Goal: Information Seeking & Learning: Check status

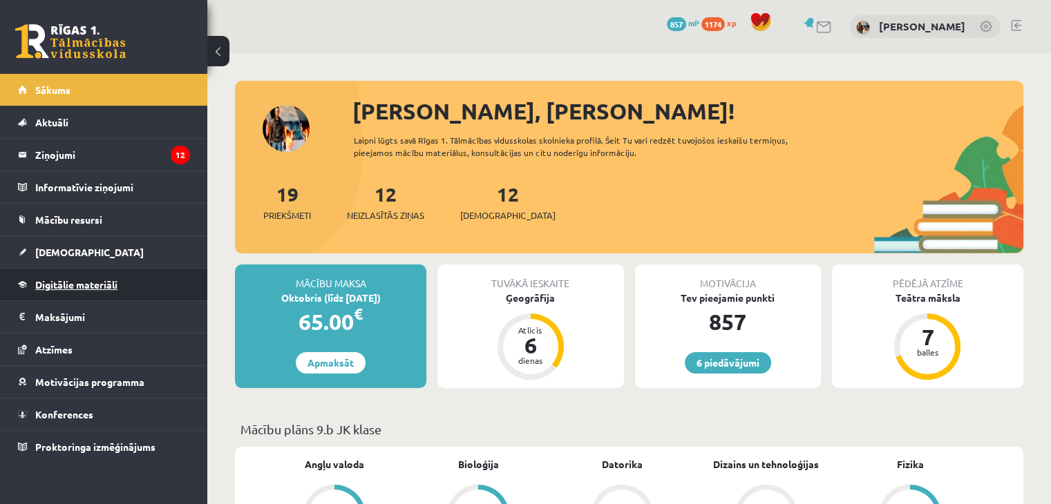
click at [86, 283] on span "Digitālie materiāli" at bounding box center [76, 284] width 82 height 12
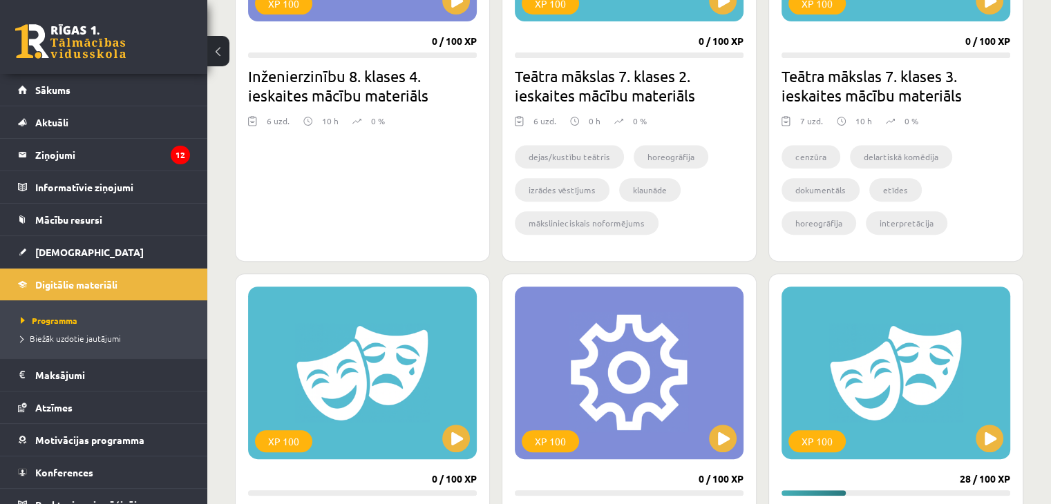
scroll to position [553, 0]
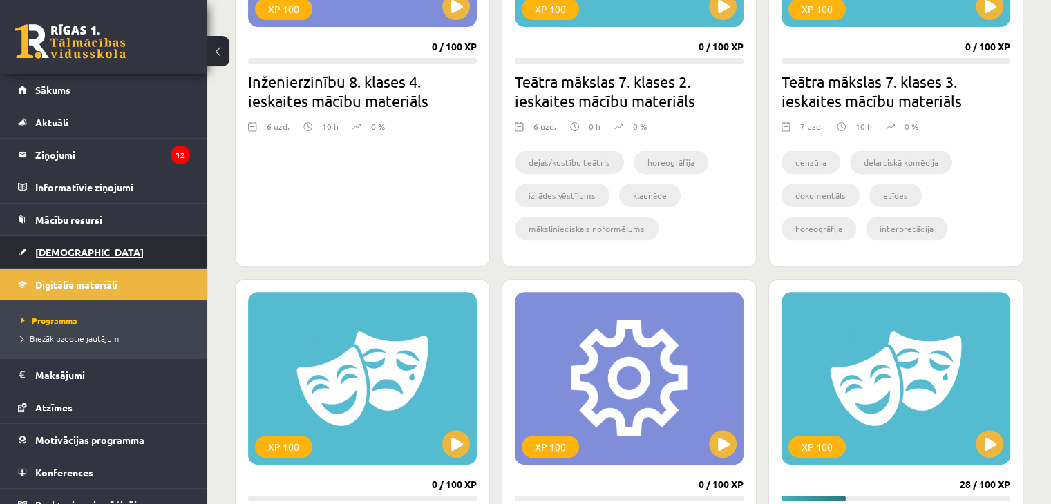
click at [53, 253] on span "[DEMOGRAPHIC_DATA]" at bounding box center [89, 252] width 108 height 12
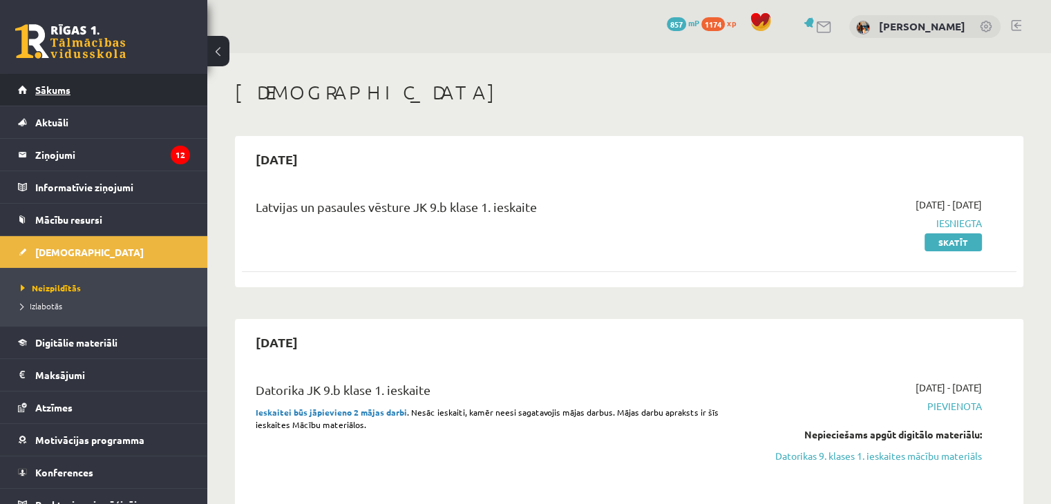
click at [51, 95] on link "Sākums" at bounding box center [104, 90] width 172 height 32
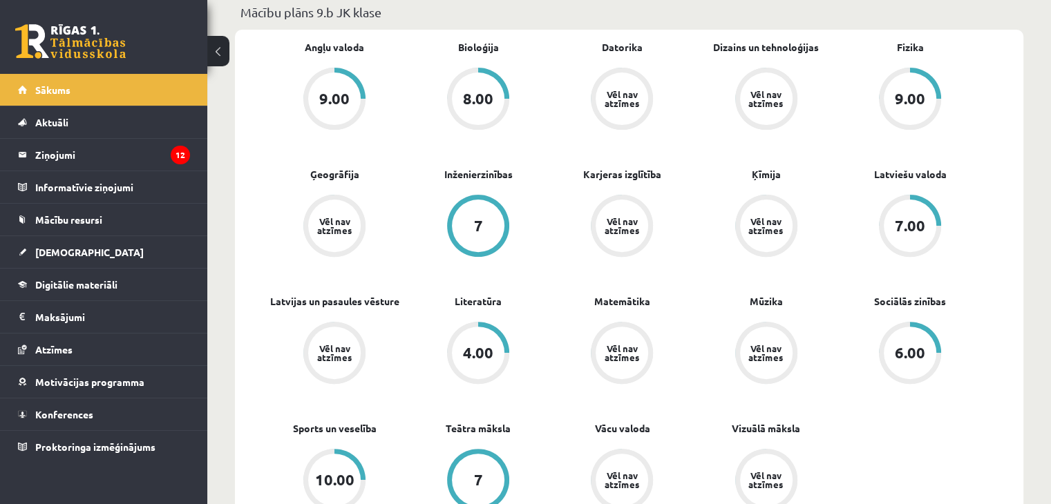
scroll to position [414, 0]
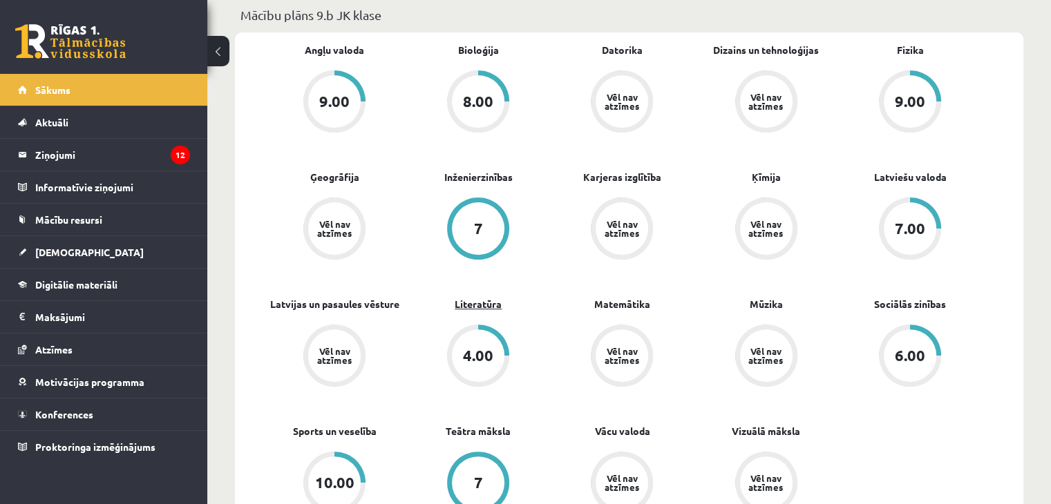
click at [484, 304] on link "Literatūra" at bounding box center [477, 304] width 47 height 15
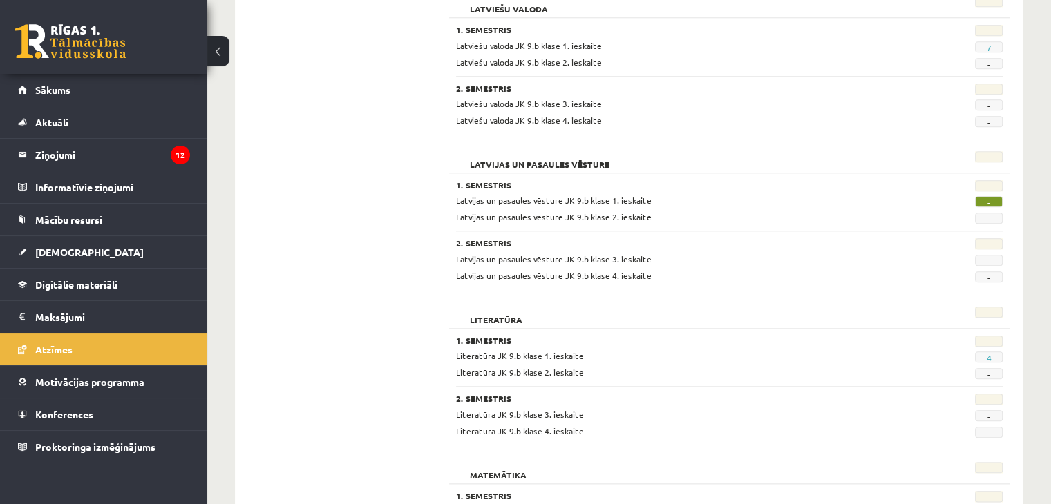
scroll to position [1442, 0]
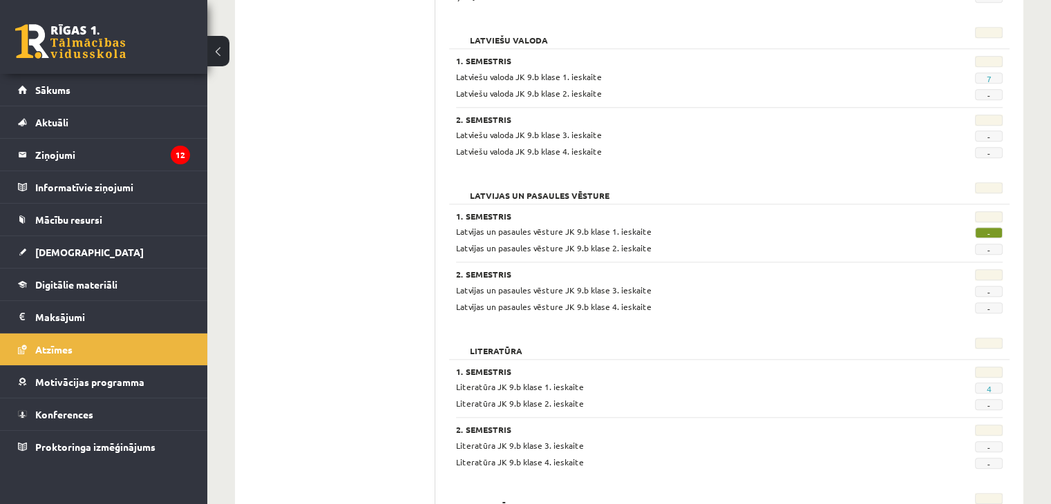
click at [533, 381] on span "Literatūra JK 9.b klase 1. ieskaite" at bounding box center [520, 386] width 128 height 11
click at [66, 256] on link "[DEMOGRAPHIC_DATA]" at bounding box center [104, 252] width 172 height 32
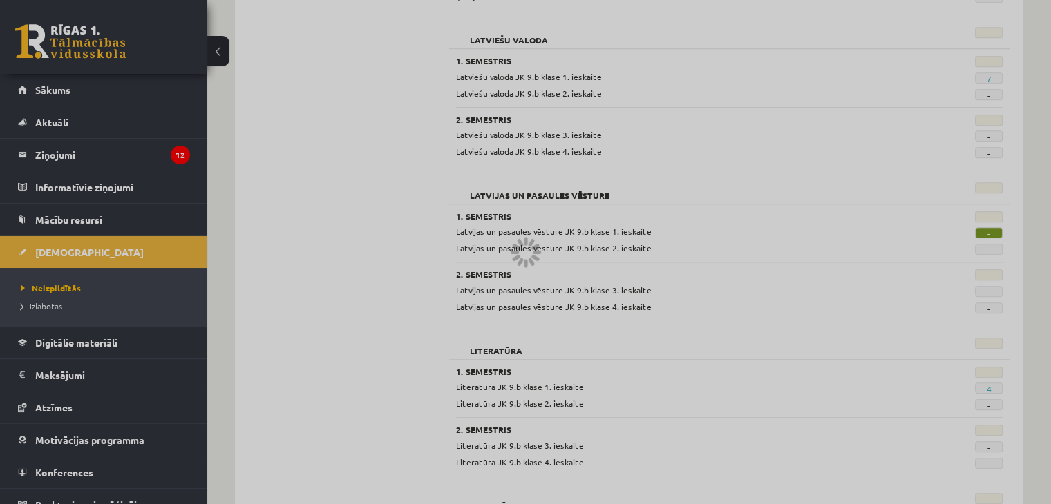
drag, startPoint x: 60, startPoint y: 307, endPoint x: 54, endPoint y: 301, distance: 8.3
click at [59, 305] on div at bounding box center [525, 252] width 1051 height 504
click at [51, 301] on div at bounding box center [525, 252] width 1051 height 504
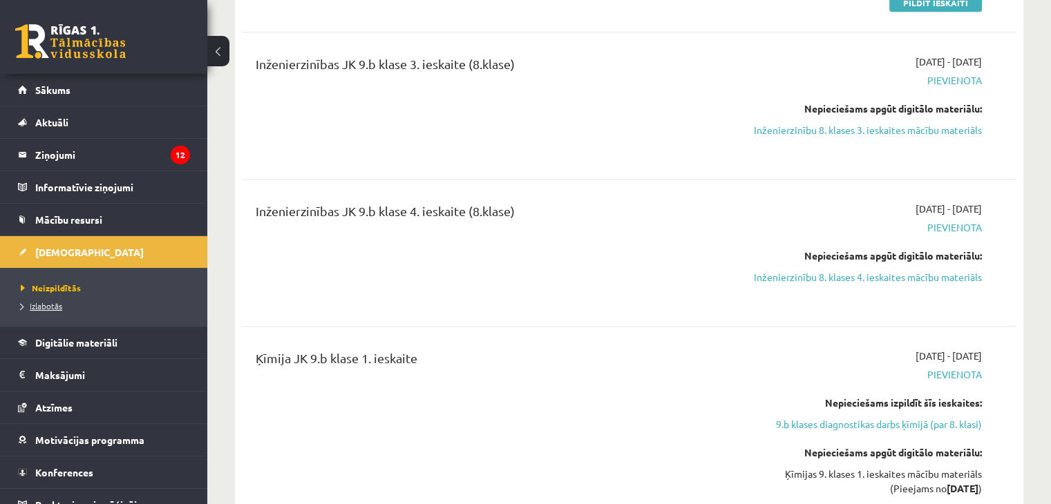
click at [50, 301] on span "Izlabotās" at bounding box center [41, 305] width 41 height 11
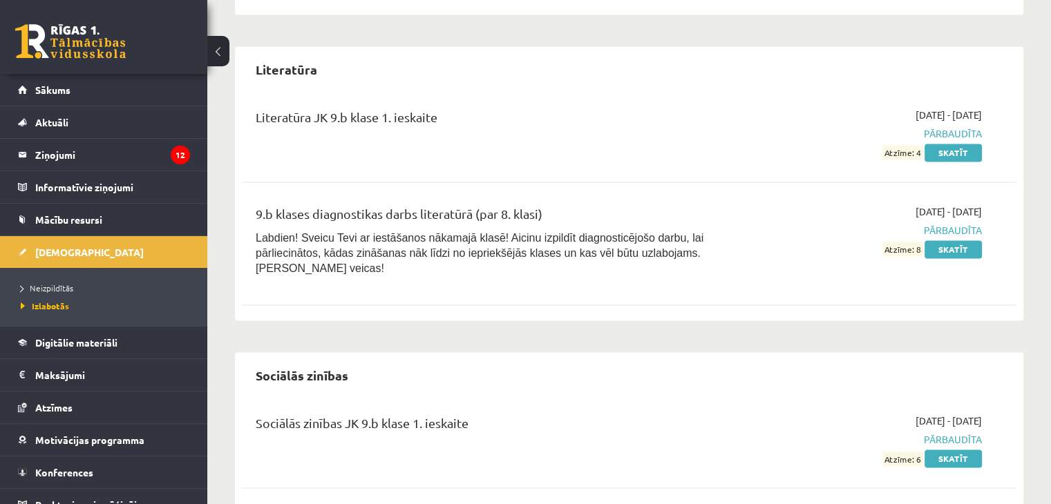
scroll to position [1995, 0]
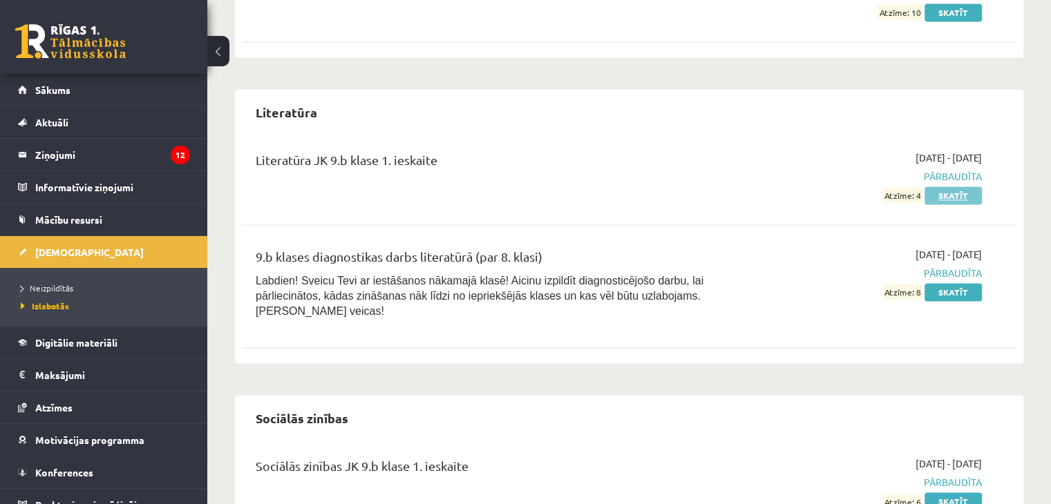
click at [946, 195] on link "Skatīt" at bounding box center [952, 195] width 57 height 18
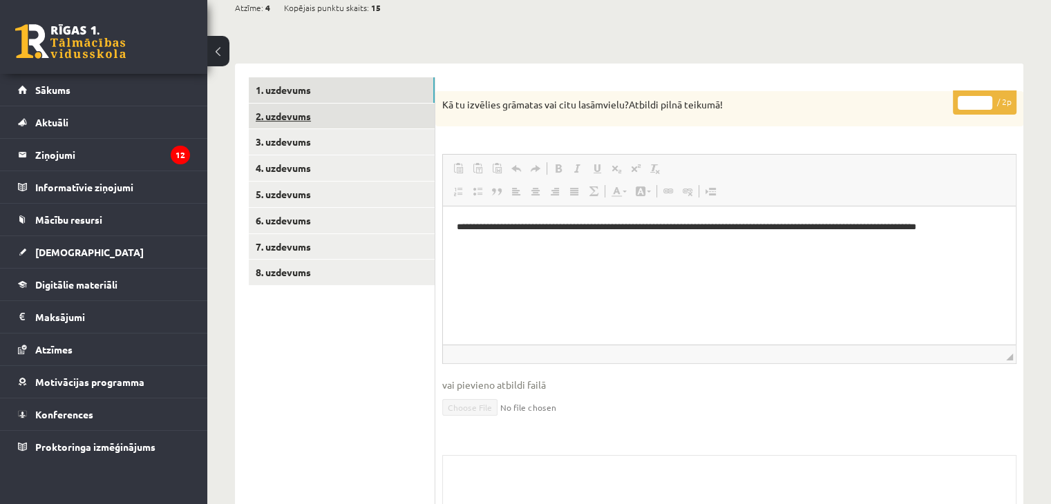
click at [323, 111] on link "2. uzdevums" at bounding box center [342, 117] width 186 height 26
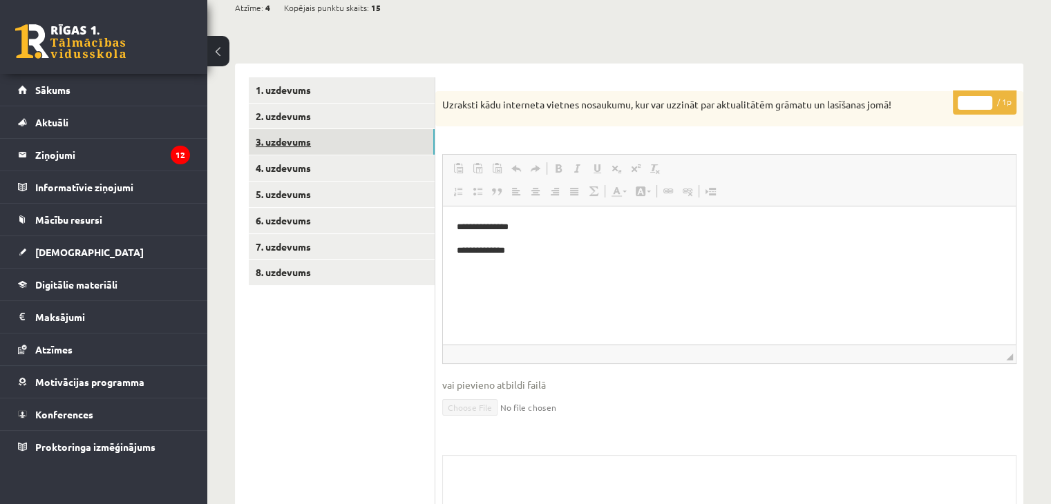
click at [316, 146] on link "3. uzdevums" at bounding box center [342, 142] width 186 height 26
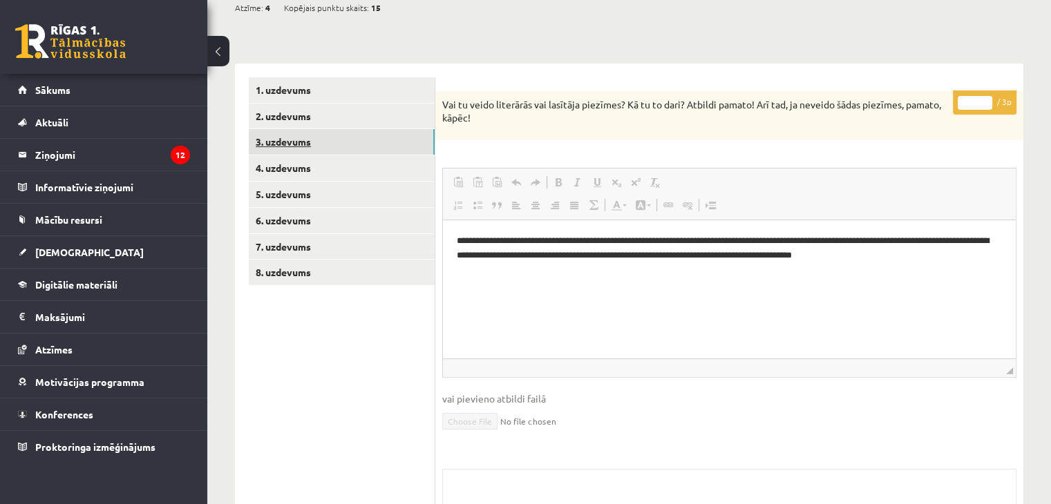
click at [316, 146] on link "3. uzdevums" at bounding box center [342, 142] width 186 height 26
click at [302, 170] on link "4. uzdevums" at bounding box center [342, 168] width 186 height 26
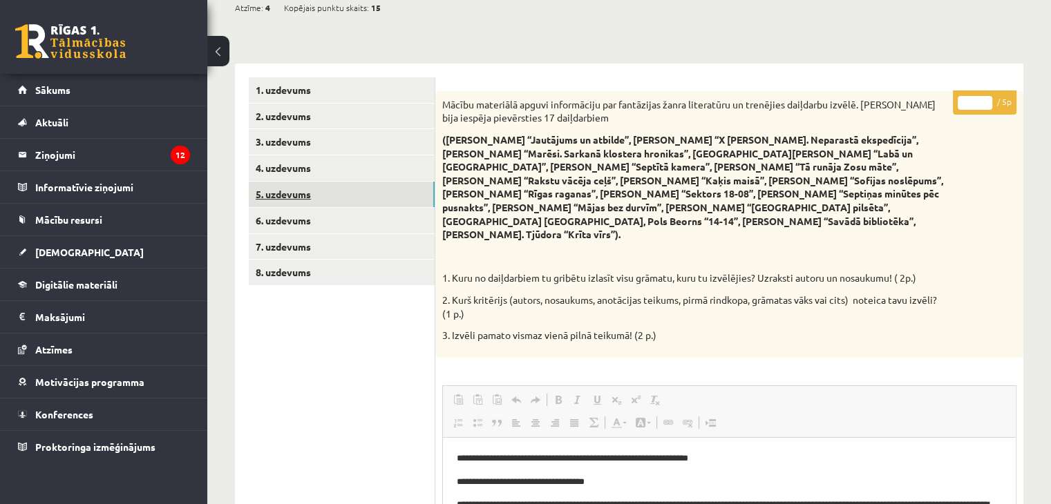
click at [286, 189] on link "5. uzdevums" at bounding box center [342, 195] width 186 height 26
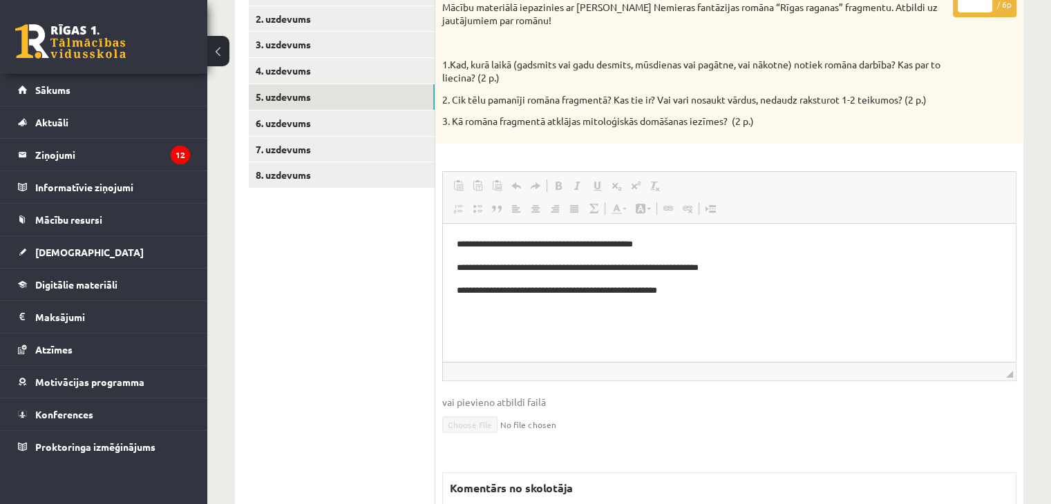
scroll to position [188, 0]
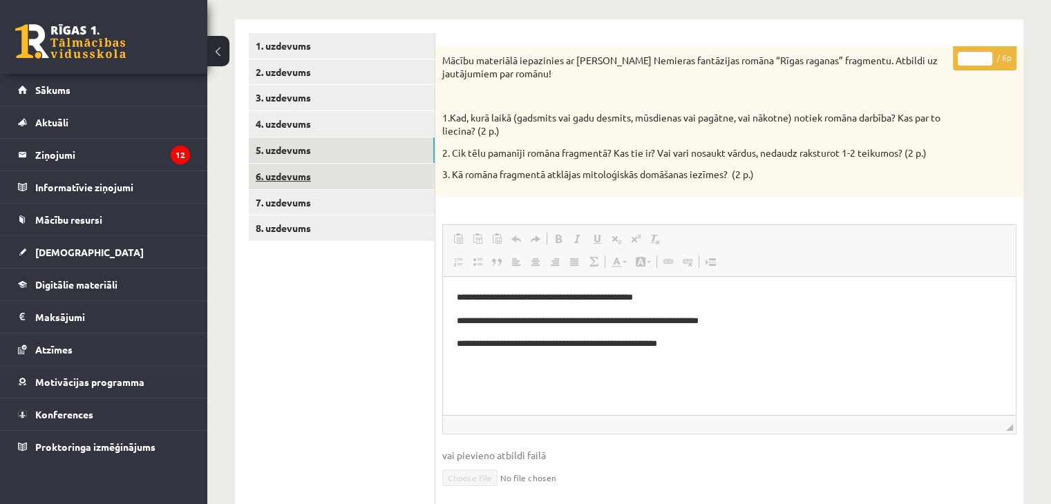
click at [336, 164] on link "6. uzdevums" at bounding box center [342, 177] width 186 height 26
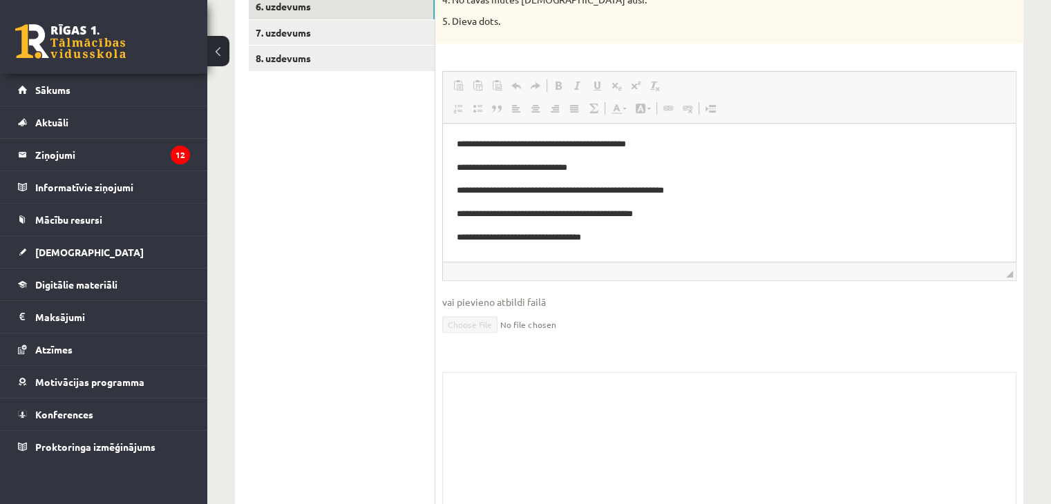
scroll to position [412, 0]
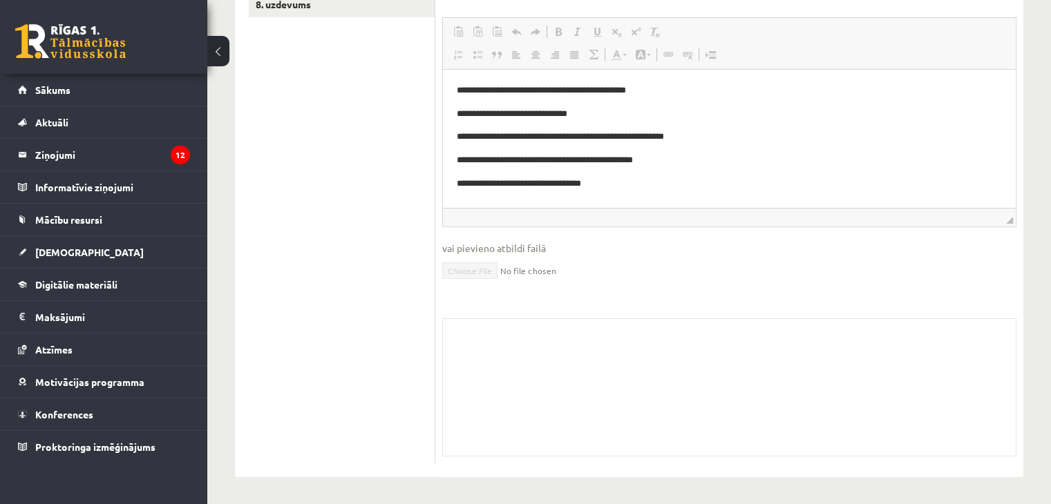
drag, startPoint x: 468, startPoint y: 343, endPoint x: 621, endPoint y: 417, distance: 169.6
click at [621, 417] on div "Skolotāja pielikums" at bounding box center [729, 387] width 574 height 138
click at [534, 367] on div "Skolotāja pielikums" at bounding box center [729, 387] width 574 height 138
drag, startPoint x: 524, startPoint y: 365, endPoint x: 508, endPoint y: 347, distance: 24.0
click at [508, 347] on div "Skolotāja pielikums" at bounding box center [729, 387] width 574 height 138
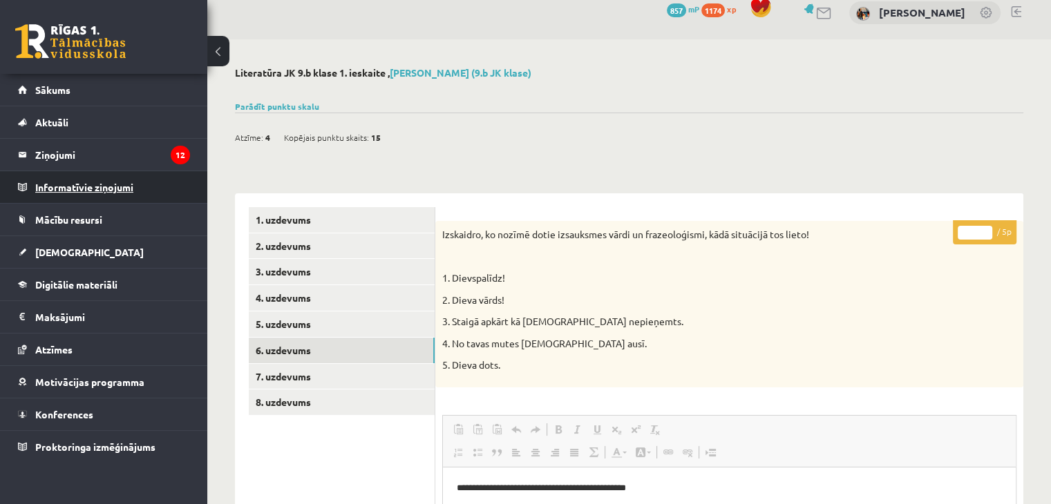
scroll to position [0, 0]
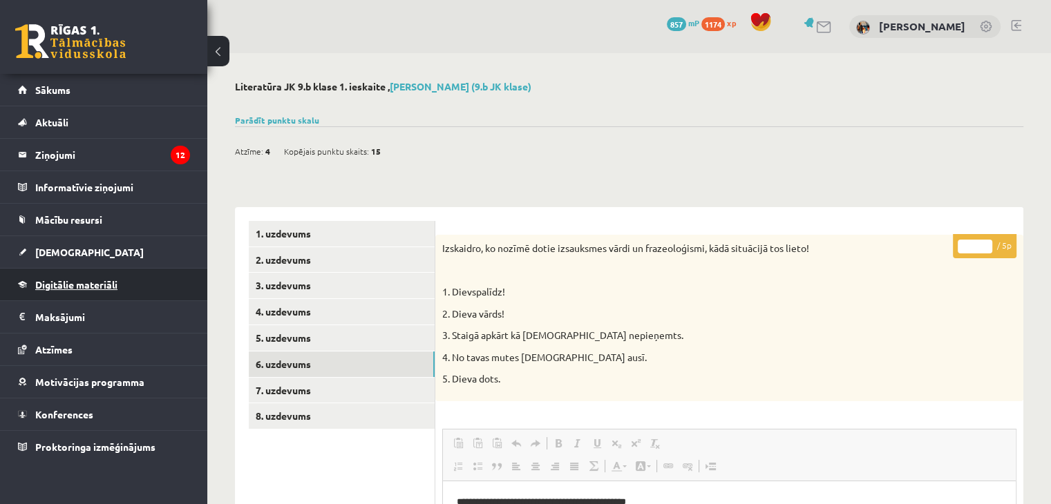
click at [55, 276] on link "Digitālie materiāli" at bounding box center [104, 285] width 172 height 32
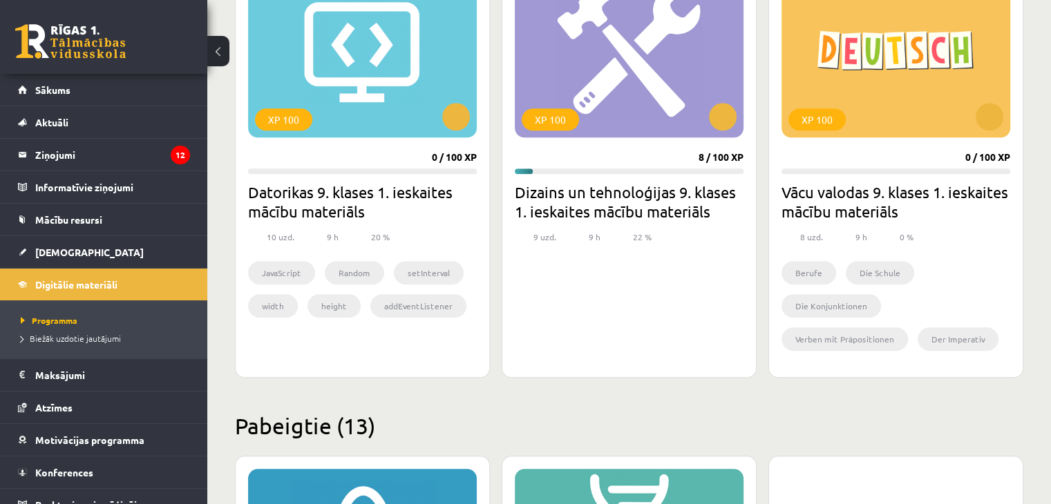
scroll to position [1381, 0]
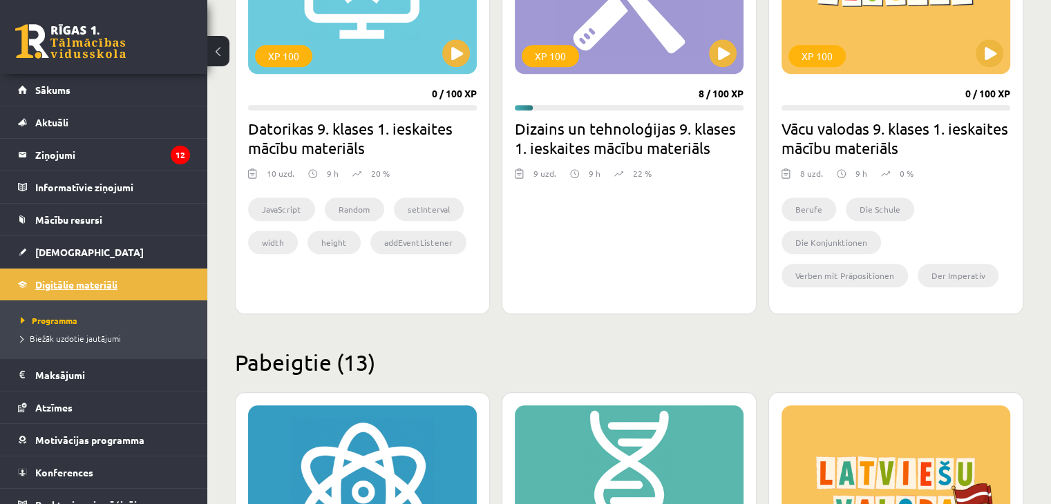
click at [111, 290] on link "Digitālie materiāli" at bounding box center [104, 285] width 172 height 32
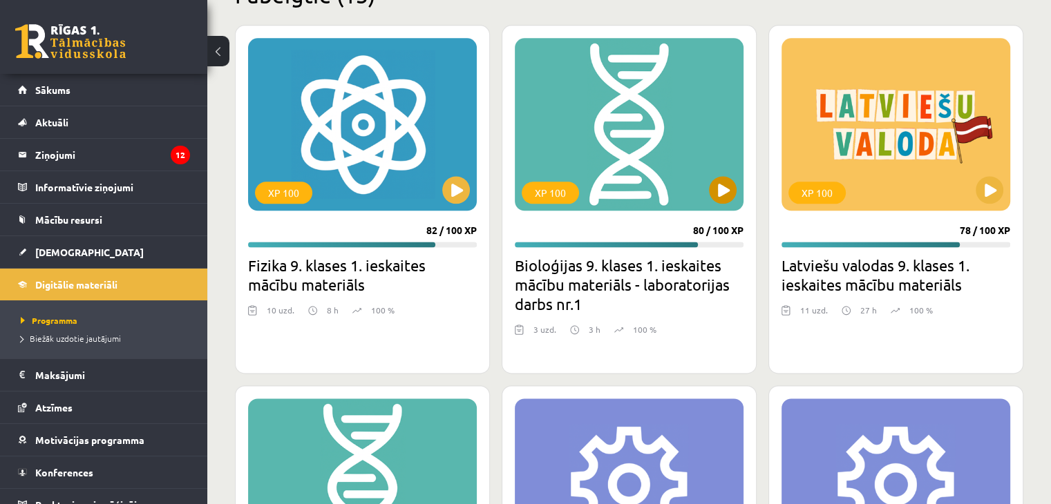
scroll to position [1796, 0]
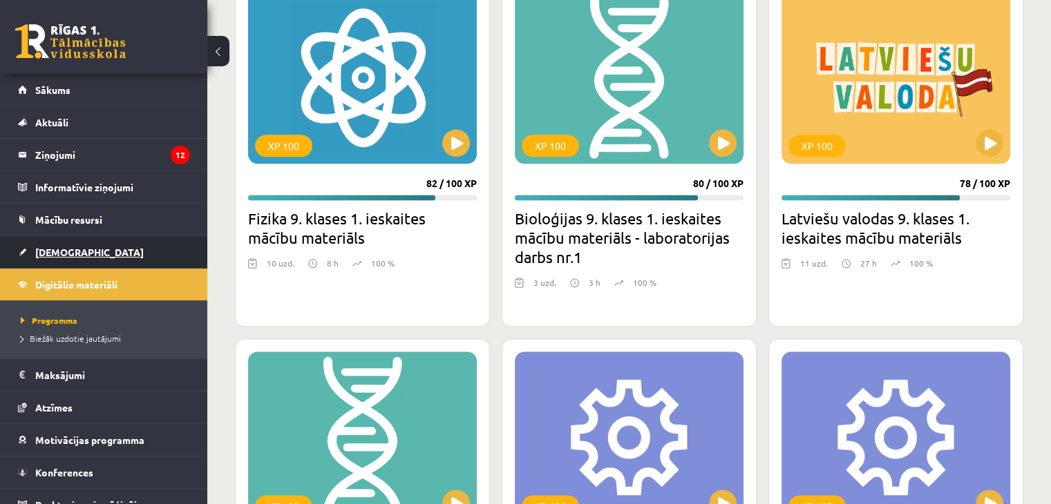
click at [106, 256] on link "[DEMOGRAPHIC_DATA]" at bounding box center [104, 252] width 172 height 32
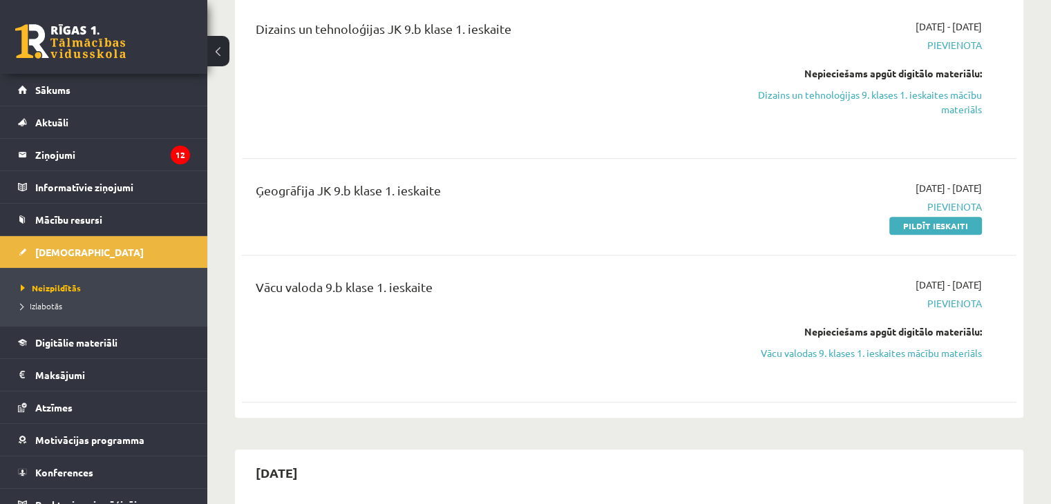
scroll to position [553, 0]
